Goal: Information Seeking & Learning: Learn about a topic

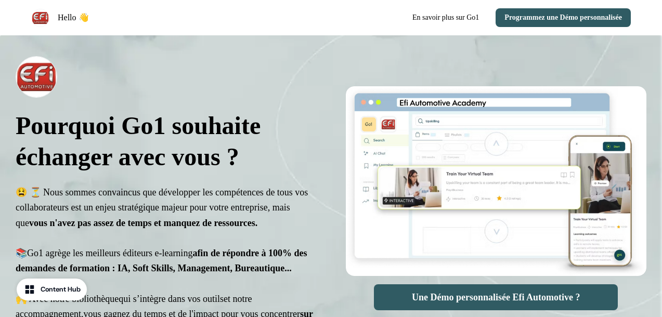
select select "**"
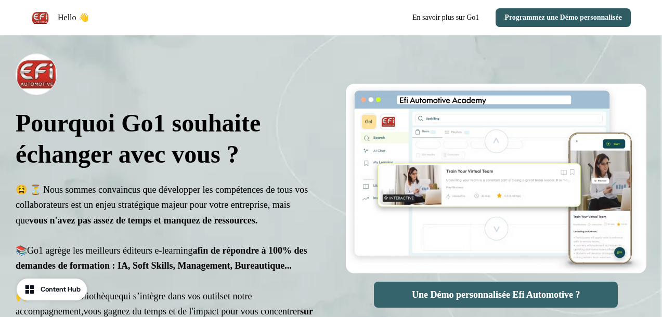
scroll to position [2, 0]
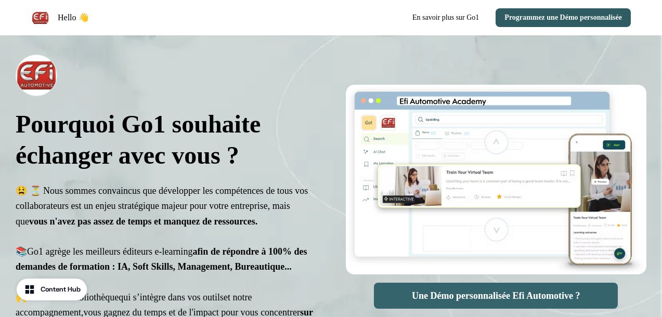
click at [513, 293] on button "Une Démo personnalisée Efi Automotive ?" at bounding box center [496, 296] width 244 height 26
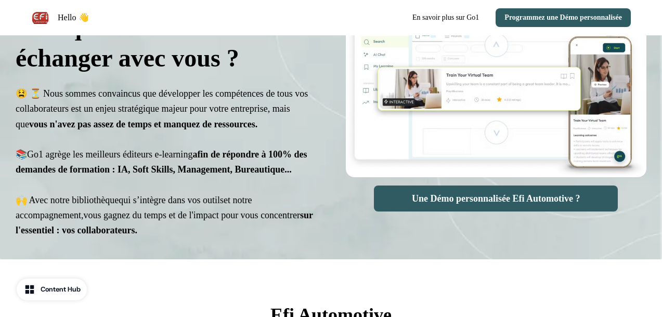
scroll to position [0, 0]
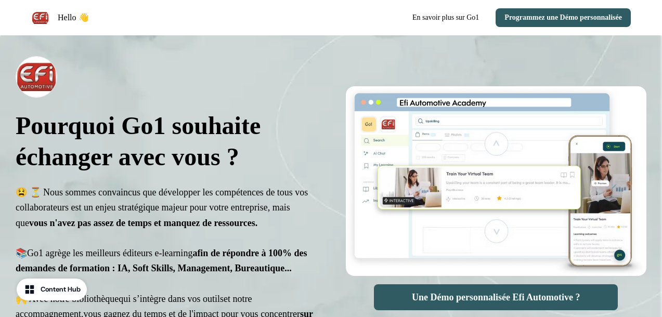
click at [199, 76] on div at bounding box center [166, 77] width 301 height 42
click at [35, 290] on icon "button" at bounding box center [29, 289] width 19 height 19
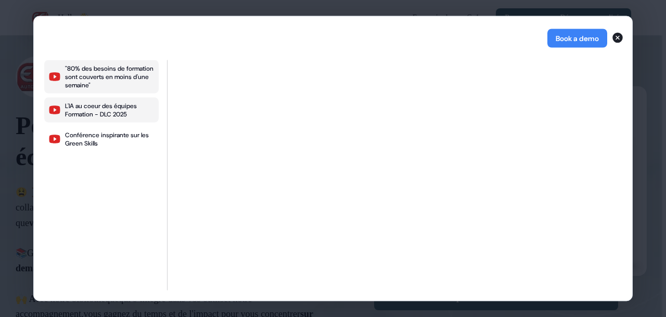
click at [107, 113] on div "L'IA au coeur des équipes Formation - DLC 2025" at bounding box center [110, 110] width 90 height 17
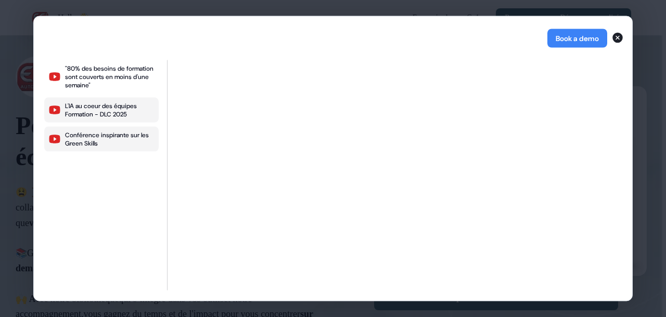
click at [99, 145] on div "Conférence inspirante sur les Green Skills" at bounding box center [110, 139] width 90 height 17
click at [105, 123] on div ""80% des besoins de formation sont couverts en moins d'une semaine" L'IA au coe…" at bounding box center [101, 175] width 114 height 231
click at [114, 113] on div "L'IA au coeur des équipes Formation - DLC 2025" at bounding box center [110, 110] width 90 height 17
click at [110, 143] on div "Conférence inspirante sur les Green Skills" at bounding box center [110, 139] width 90 height 17
click at [618, 36] on icon "button" at bounding box center [617, 38] width 12 height 12
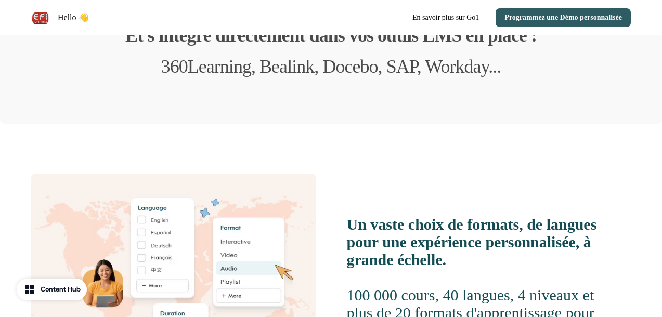
scroll to position [699, 0]
